Goal: Transaction & Acquisition: Purchase product/service

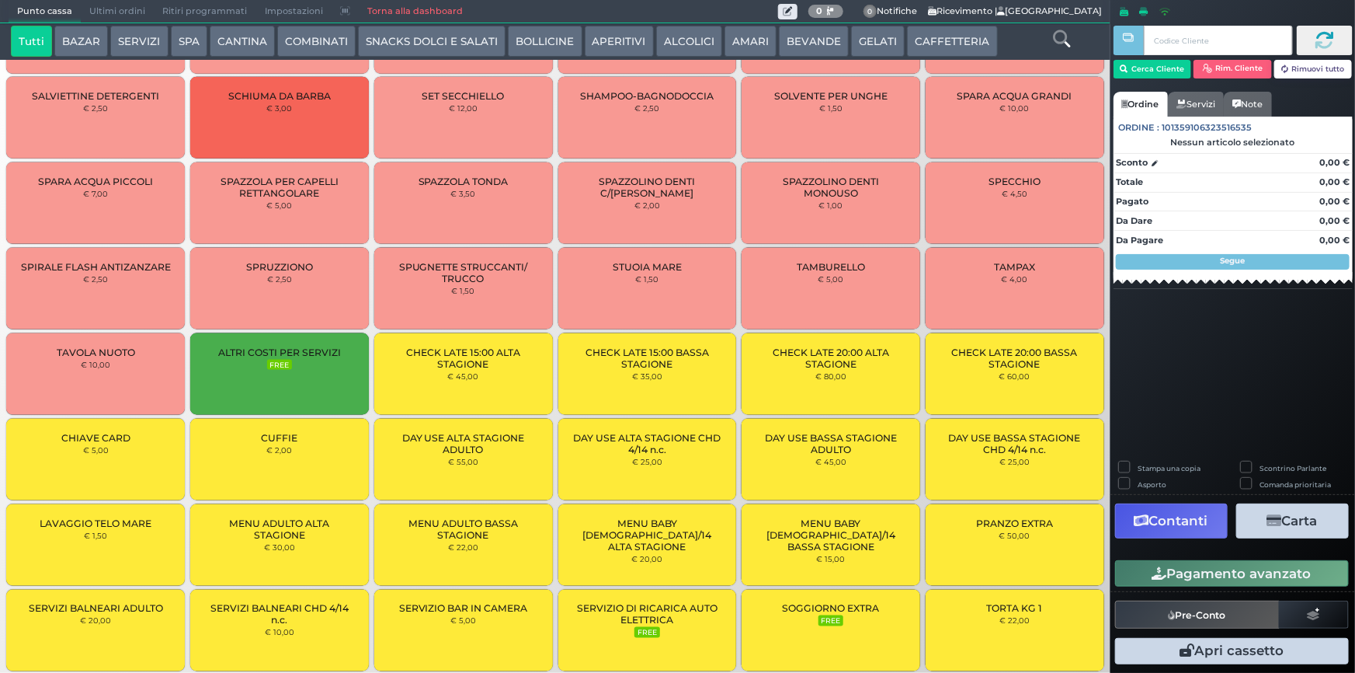
scroll to position [1427, 0]
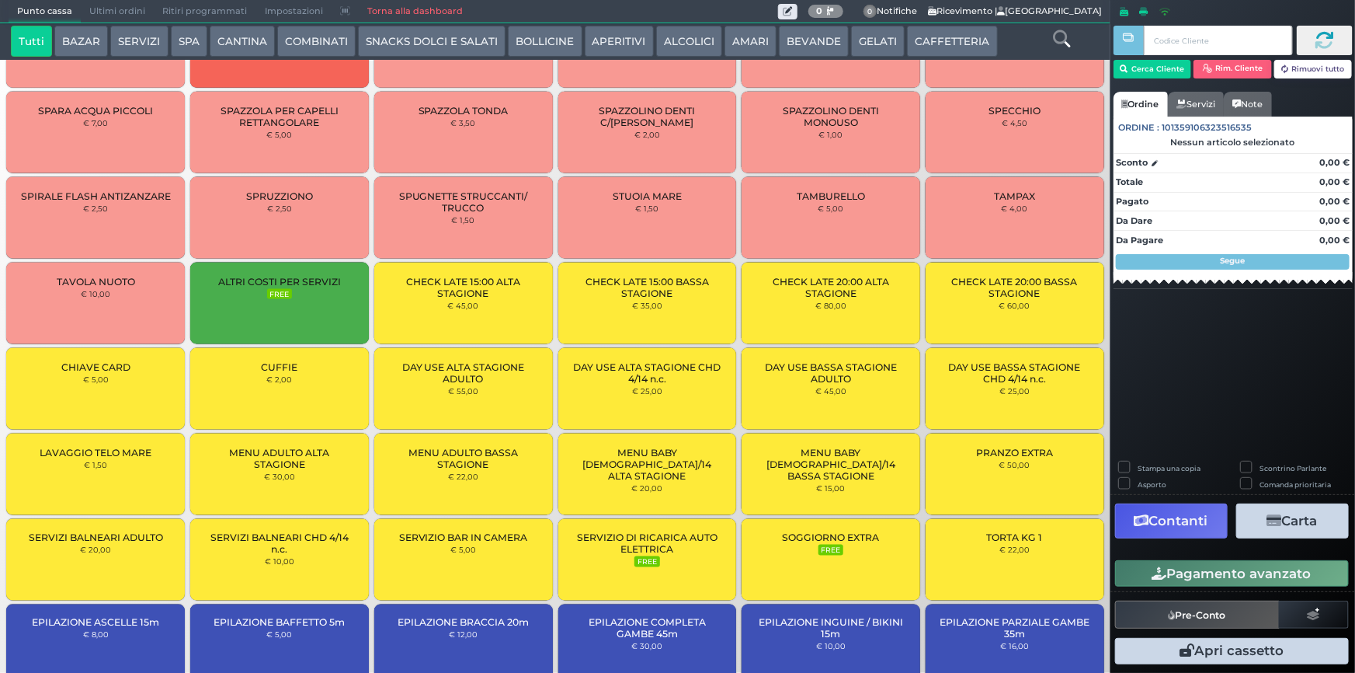
click at [311, 370] on div "CUFFIE € 2,00" at bounding box center [279, 389] width 179 height 82
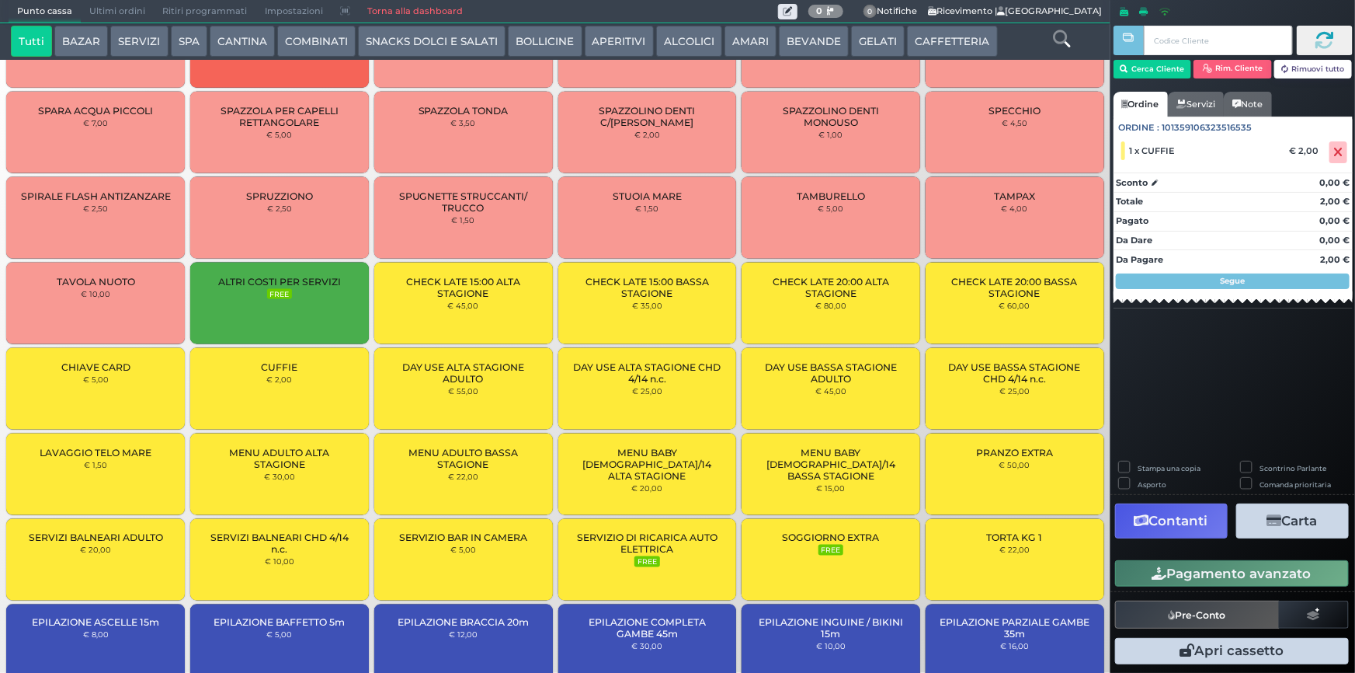
click at [1247, 575] on button "Pagamento avanzato" at bounding box center [1232, 573] width 234 height 26
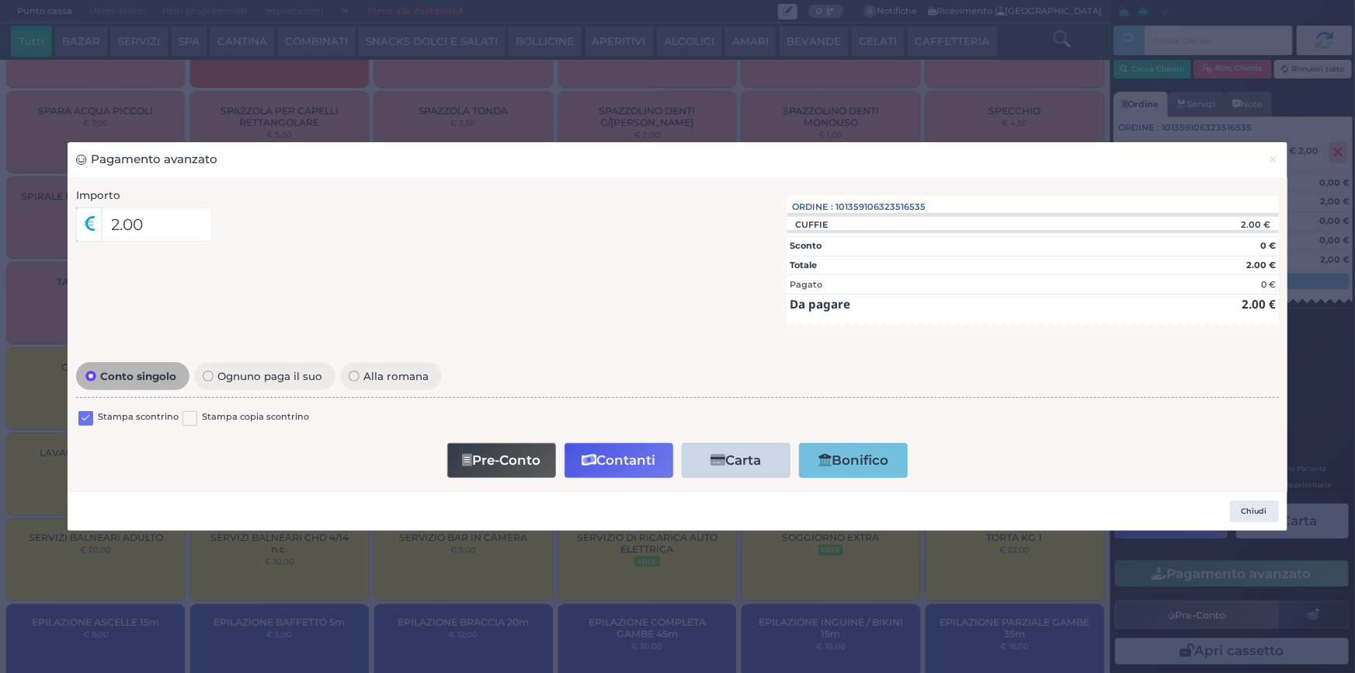
click at [86, 419] on label at bounding box center [85, 418] width 15 height 15
click at [0, 0] on input "checkbox" at bounding box center [0, 0] width 0 height 0
click at [615, 454] on button "Contanti" at bounding box center [619, 460] width 109 height 35
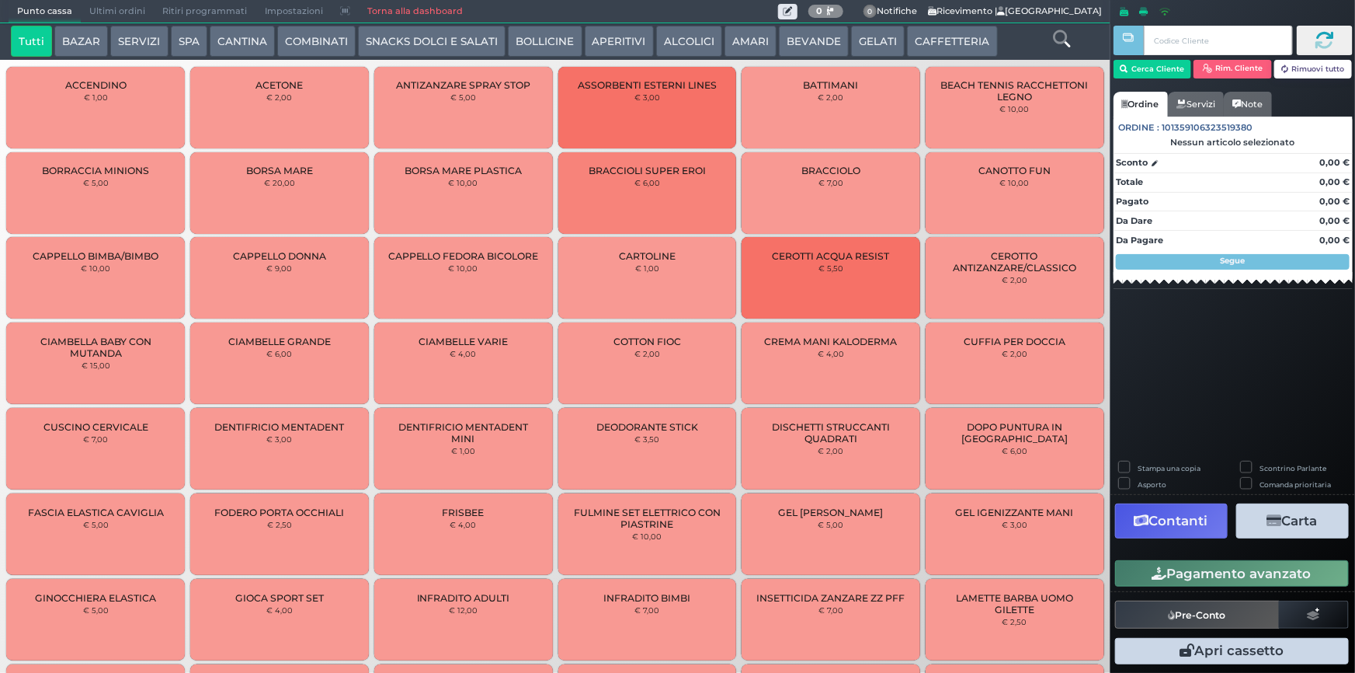
click at [461, 42] on button "SNACKS DOLCI E SALATI" at bounding box center [432, 41] width 148 height 31
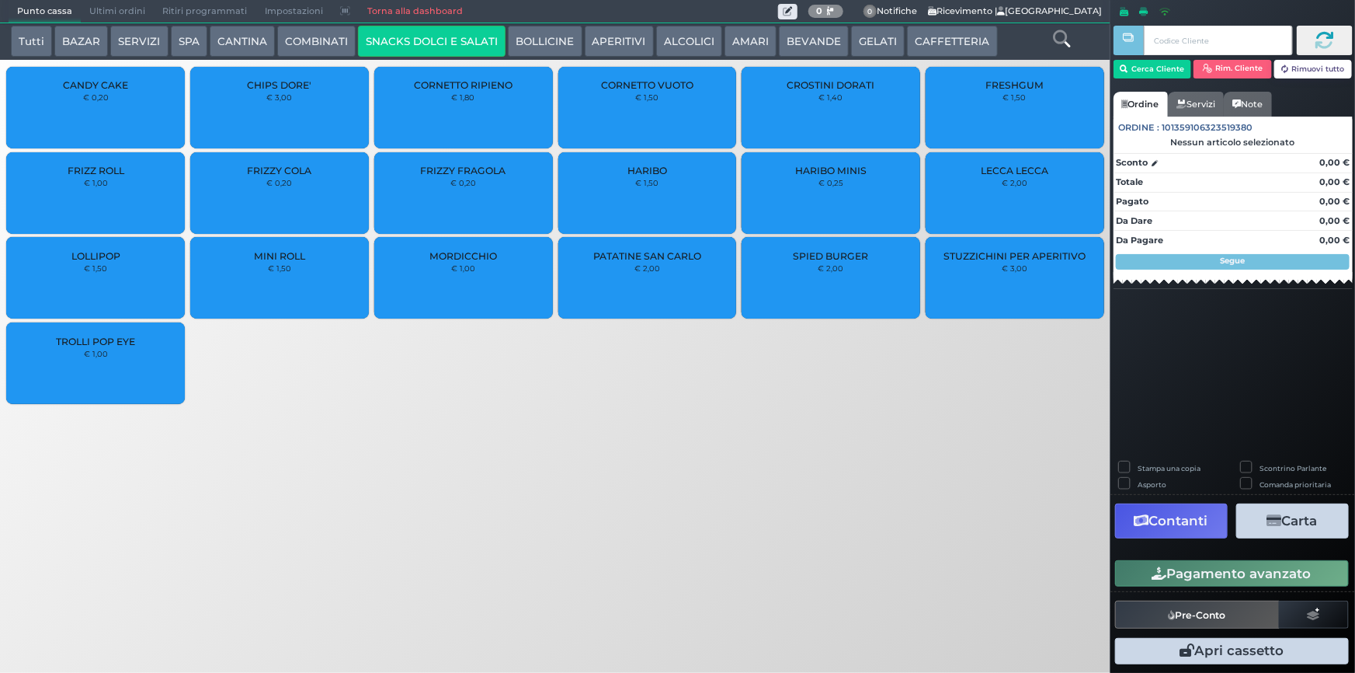
click at [862, 44] on button "GELATI" at bounding box center [878, 41] width 54 height 31
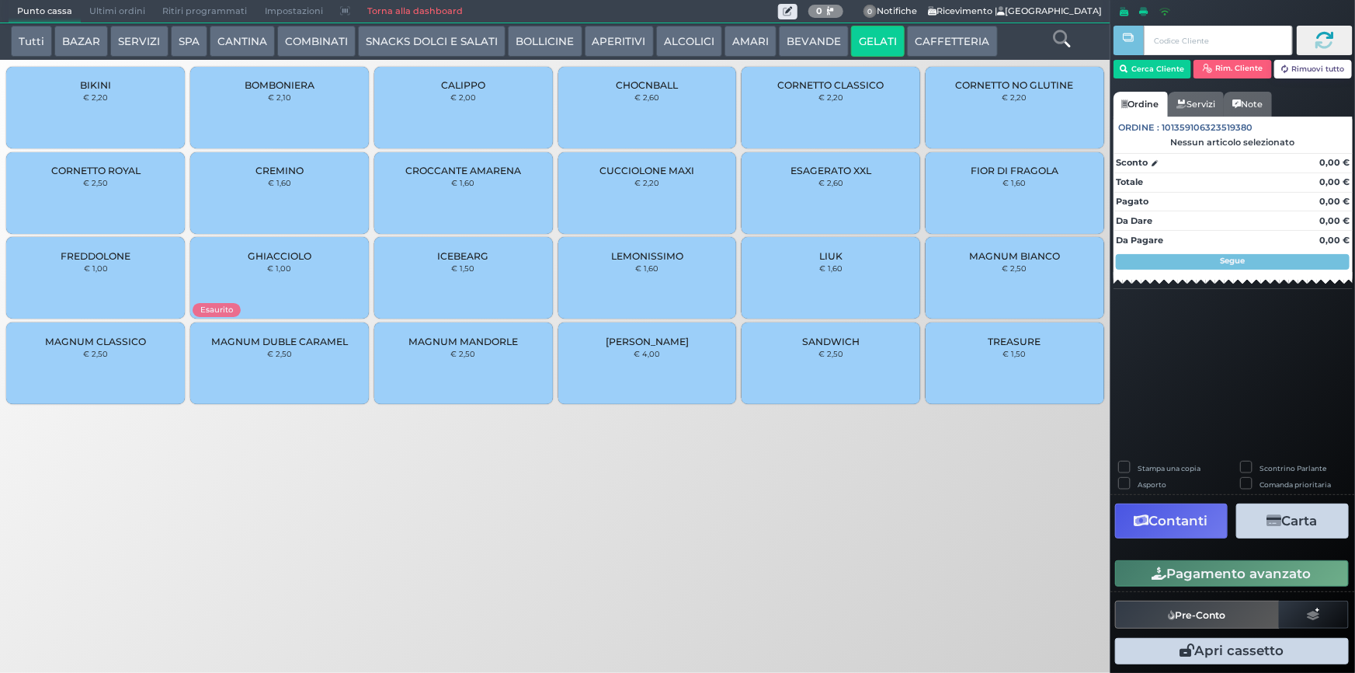
click at [477, 359] on div "MAGNUM MANDORLE € 2,50" at bounding box center [463, 363] width 179 height 82
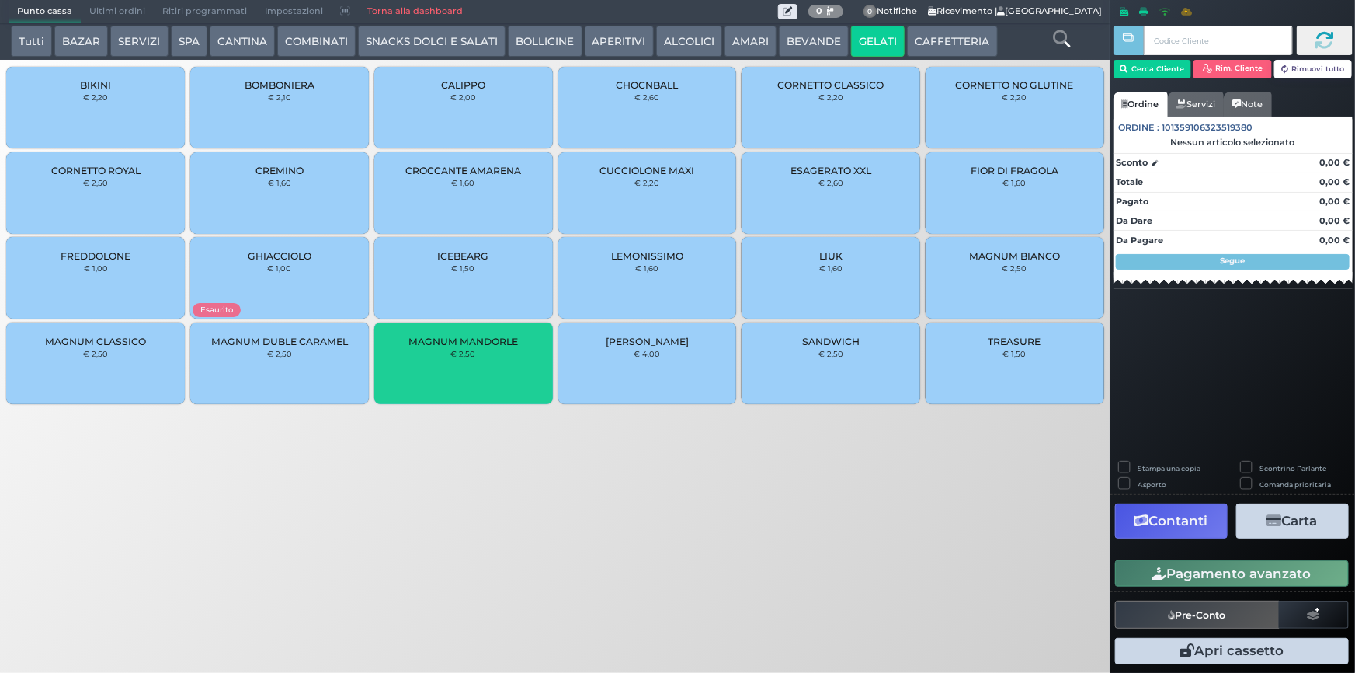
click at [477, 359] on div "MAGNUM MANDORLE € 2,50" at bounding box center [463, 363] width 179 height 82
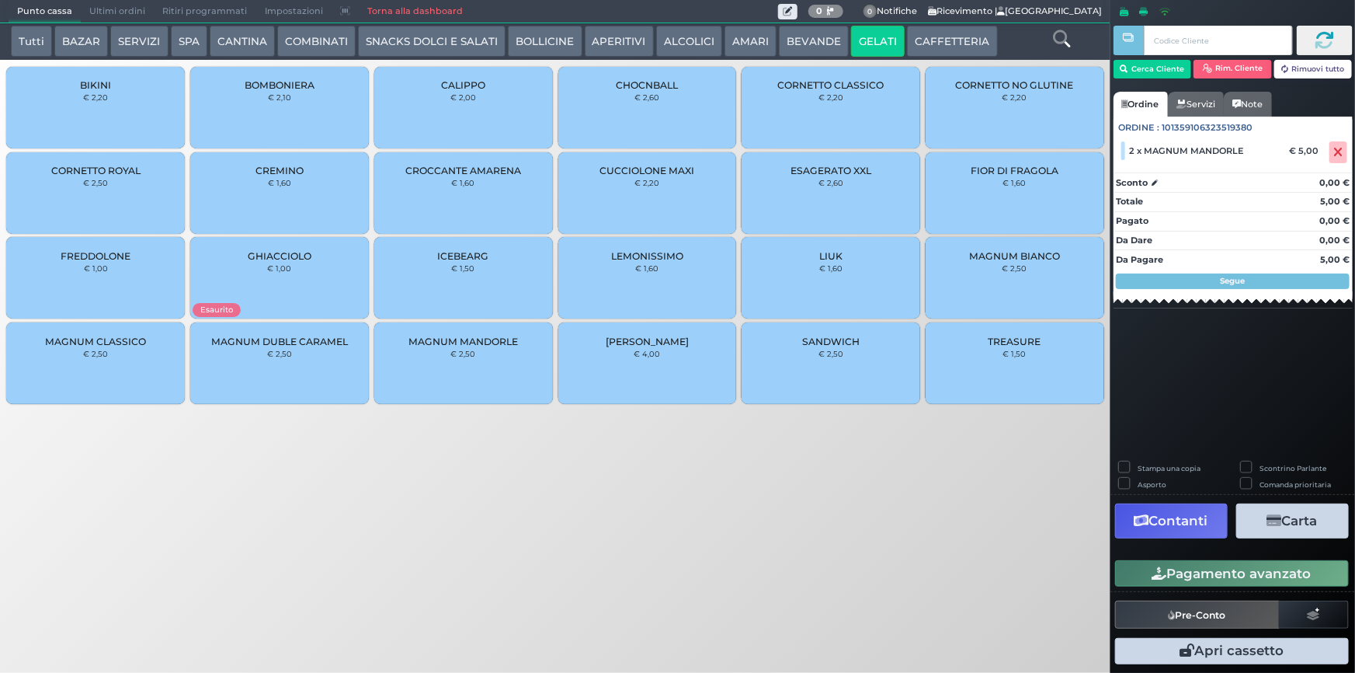
click at [1273, 572] on button "Pagamento avanzato" at bounding box center [1232, 573] width 234 height 26
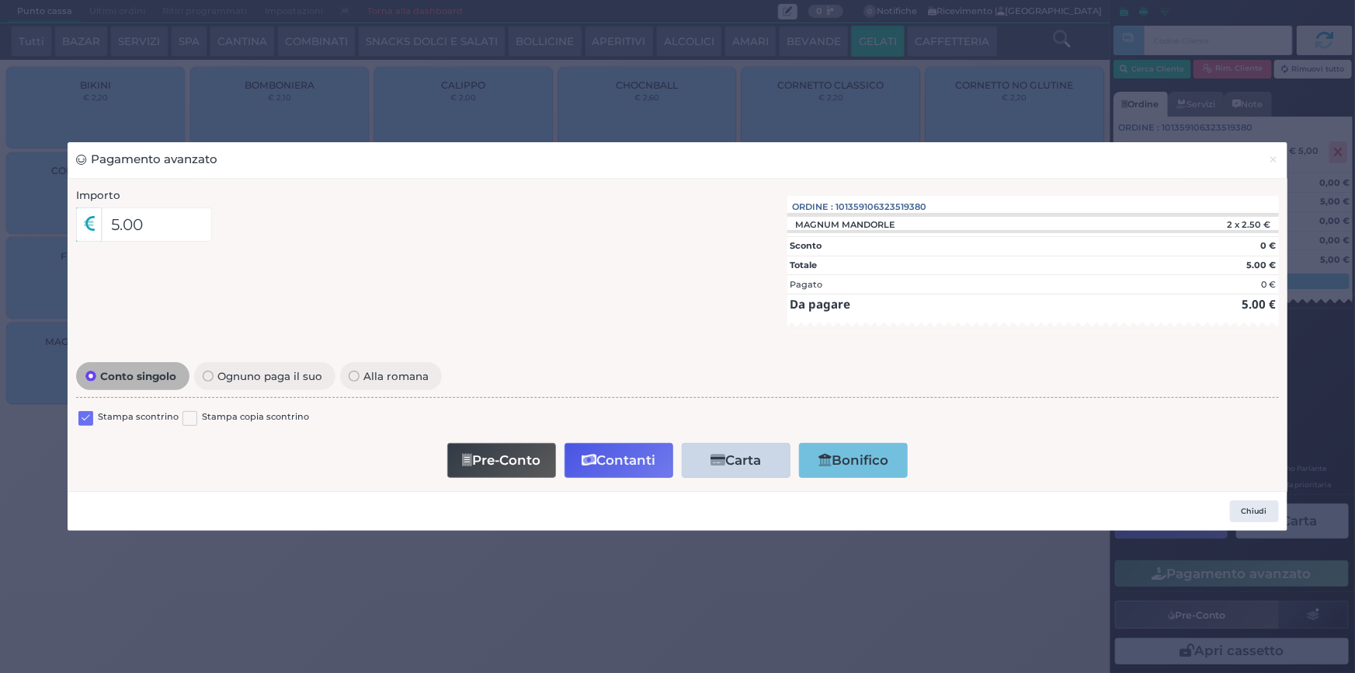
click at [84, 423] on label at bounding box center [85, 418] width 15 height 15
click at [0, 0] on input "checkbox" at bounding box center [0, 0] width 0 height 0
click at [621, 458] on button "Contanti" at bounding box center [619, 460] width 109 height 35
